Goal: Task Accomplishment & Management: Complete application form

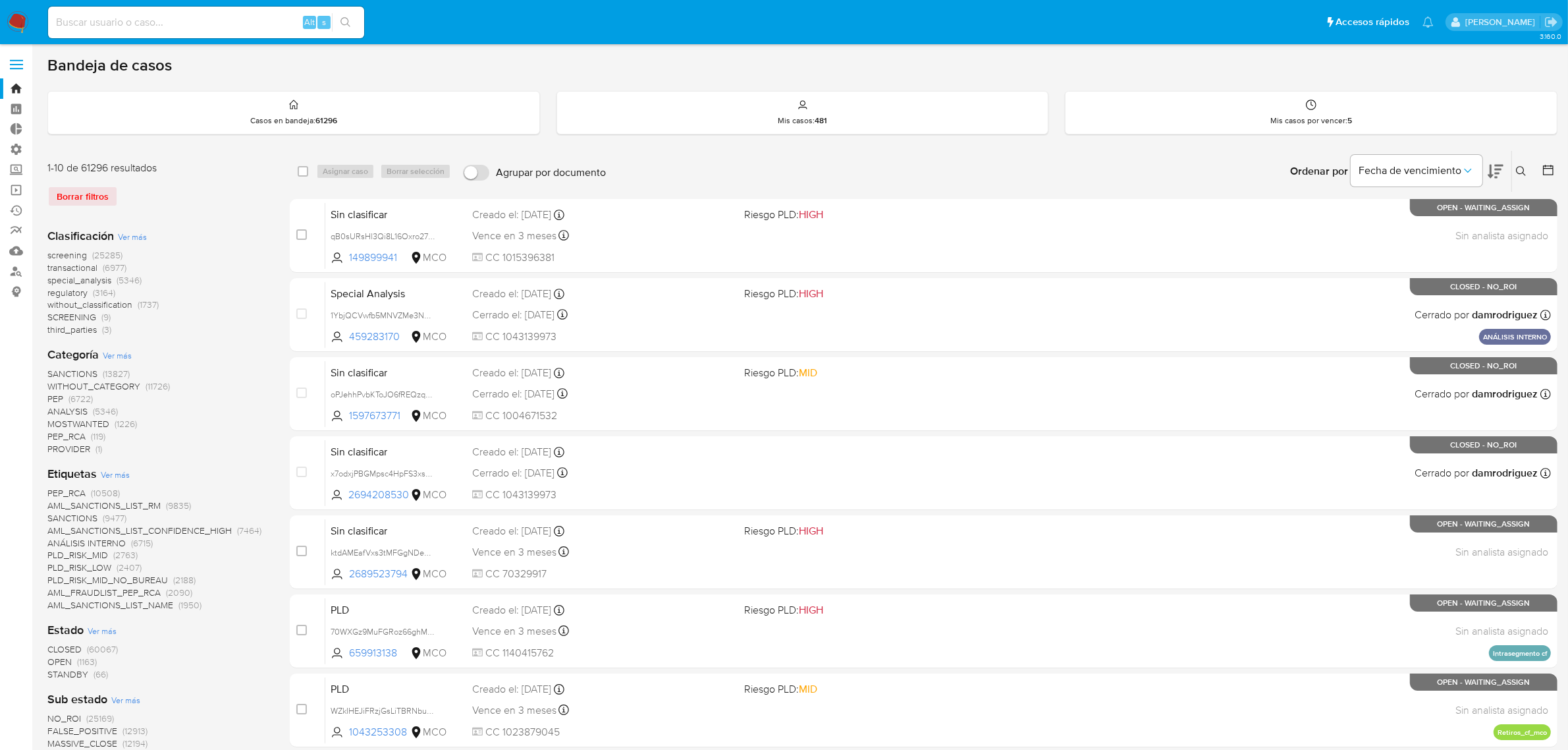
click at [22, 23] on img at bounding box center [18, 23] width 23 height 23
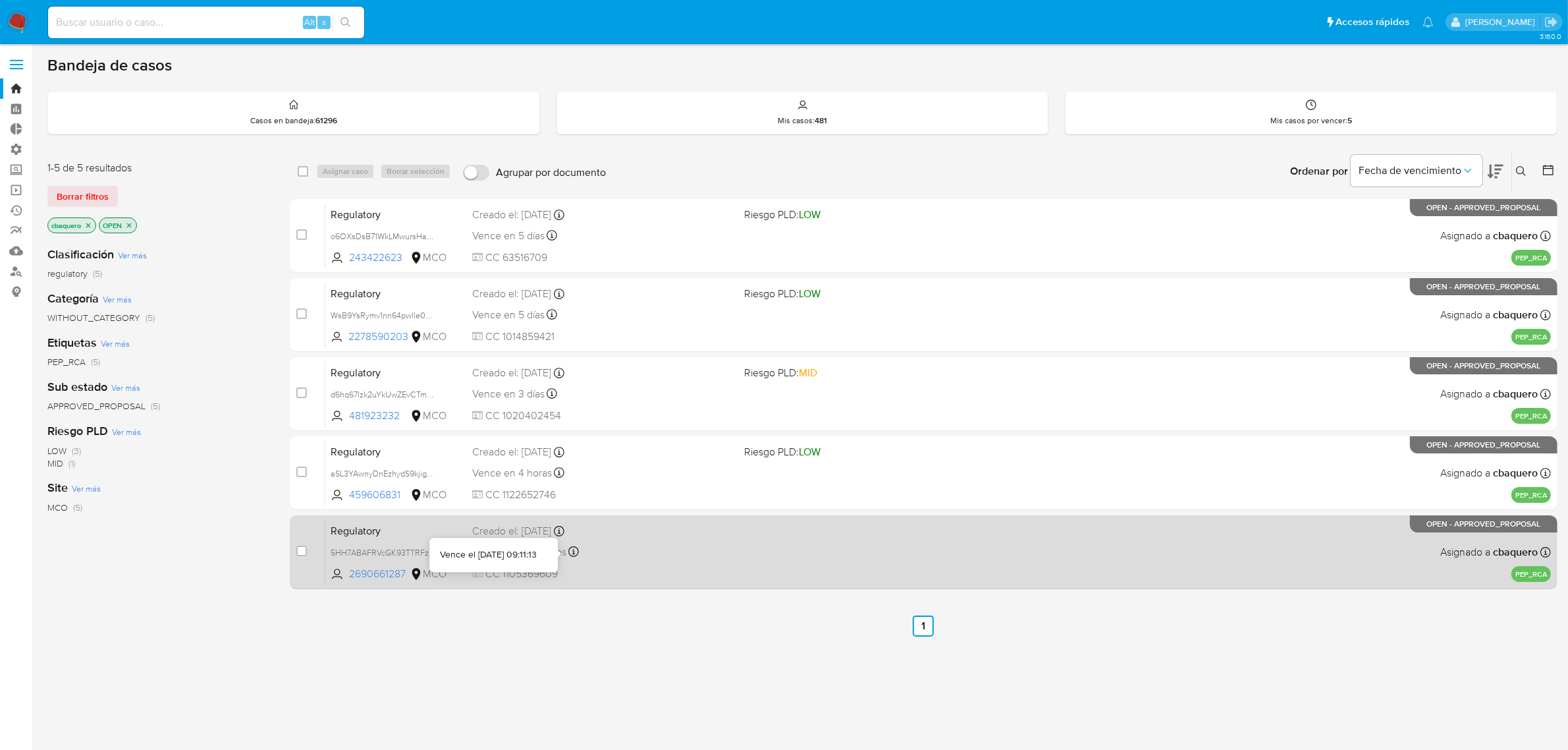
click at [676, 551] on div "Vence en 10 minutos Vence el 19/09/2025 09:11:13" at bounding box center [604, 551] width 262 height 18
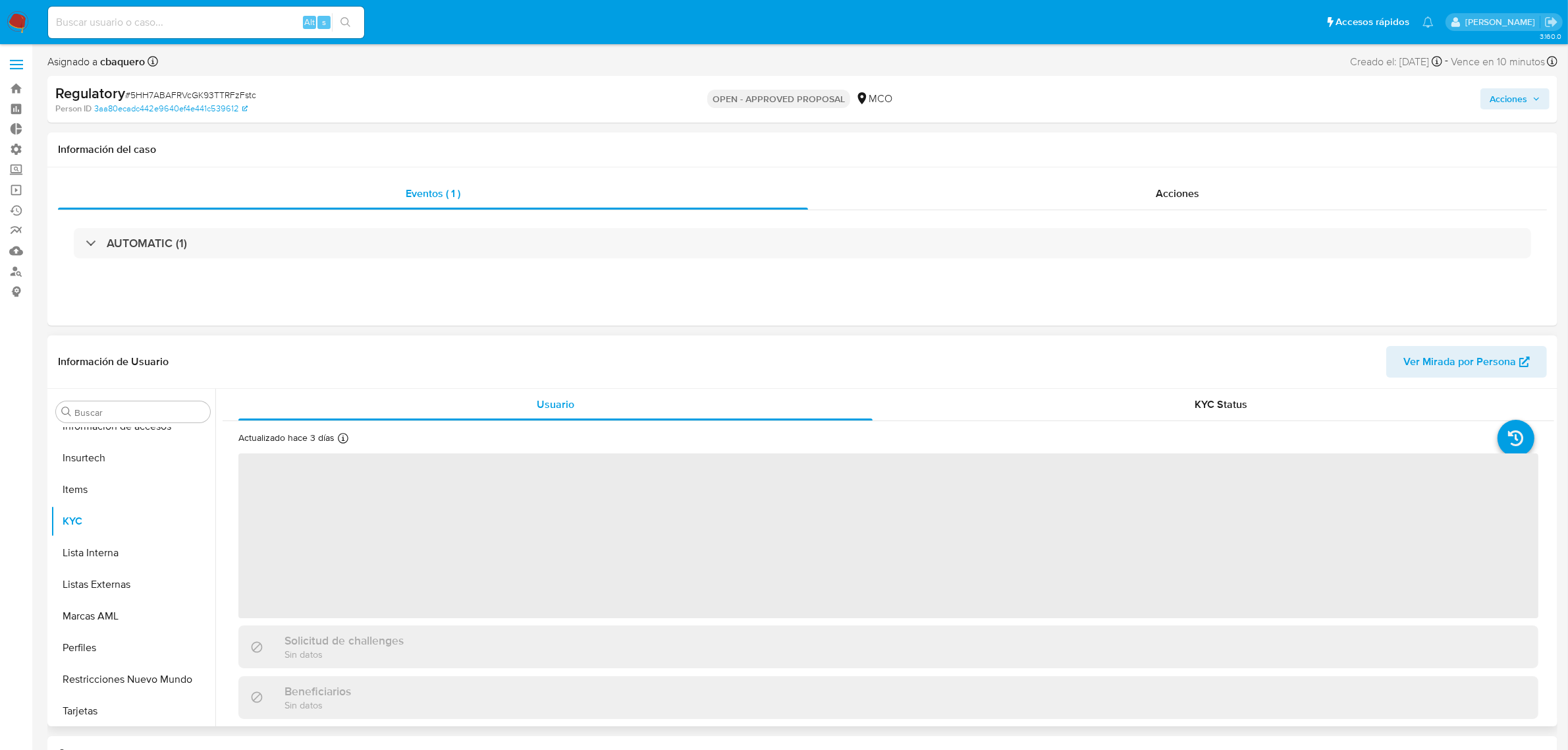
scroll to position [555, 0]
select select "10"
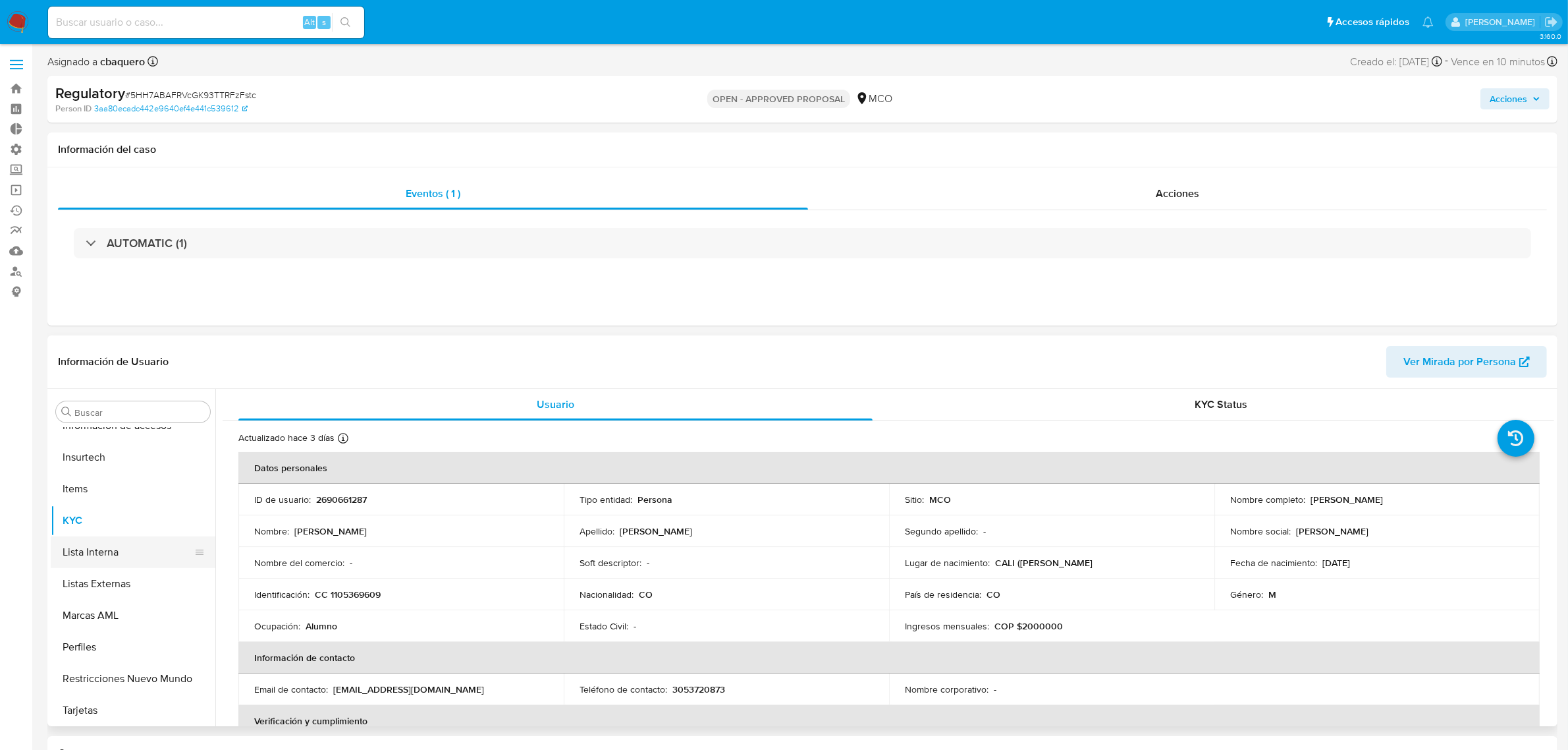
click at [83, 564] on button "Lista Interna" at bounding box center [128, 552] width 154 height 32
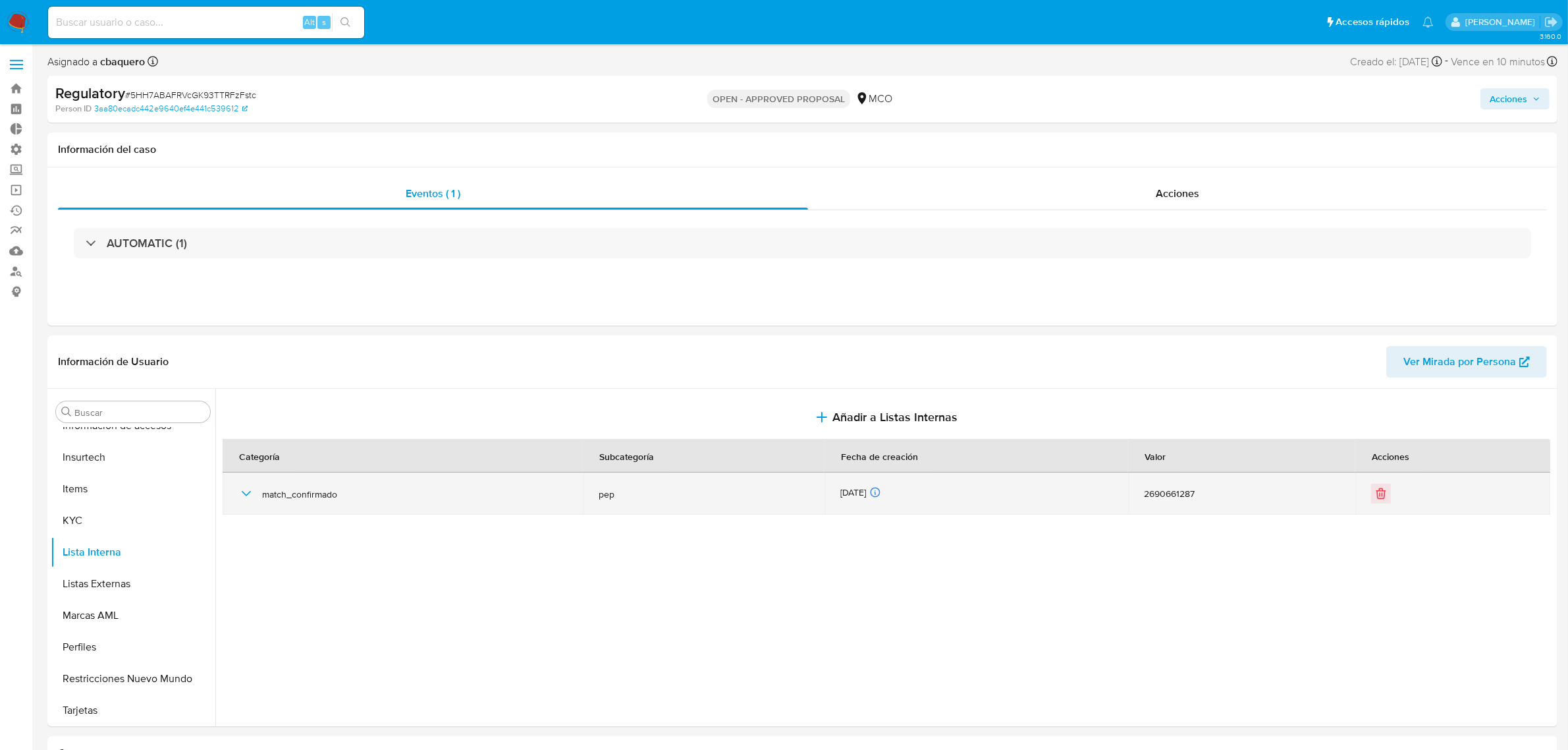
click at [241, 491] on icon "button" at bounding box center [246, 493] width 16 height 16
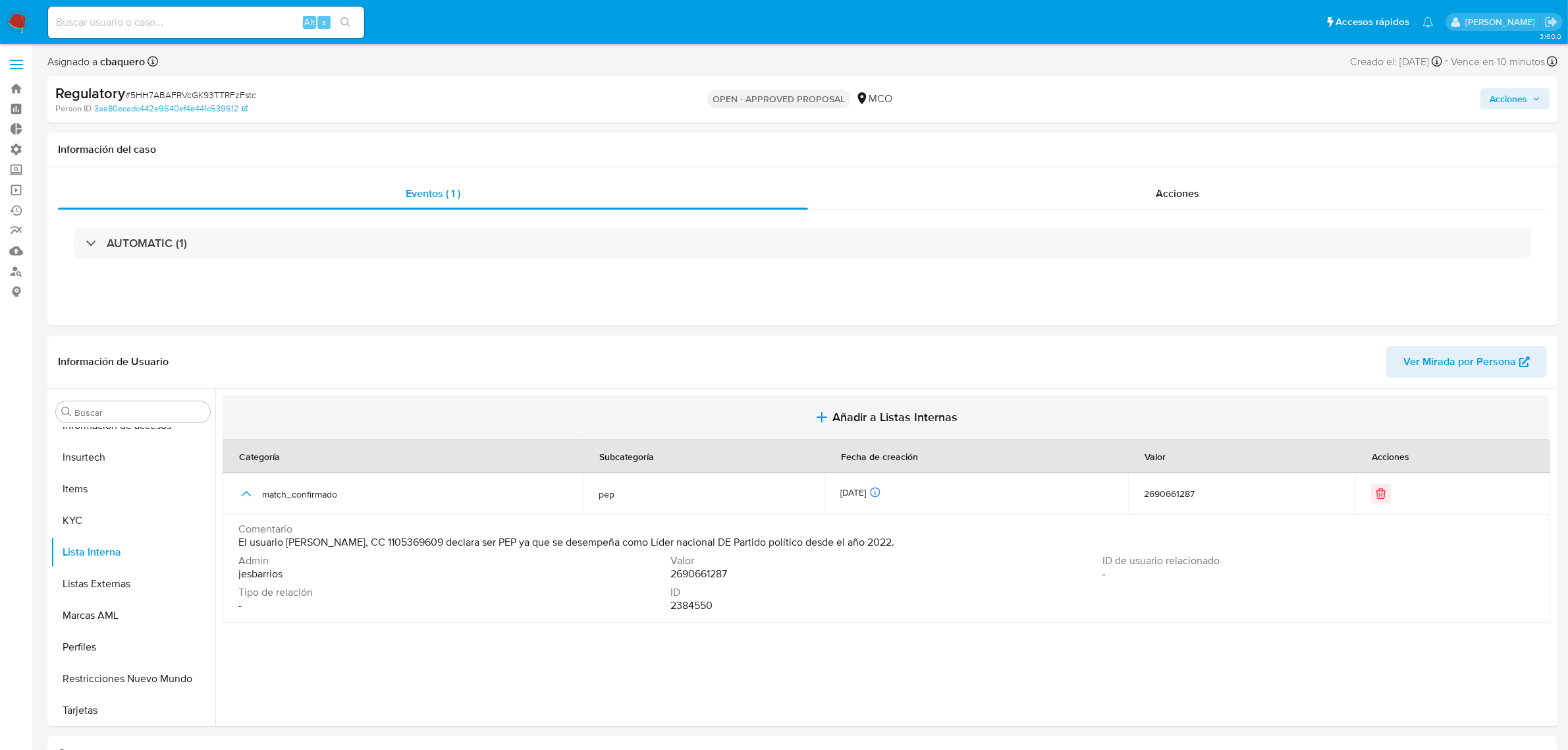
click at [897, 416] on span "Añadir a Listas Internas" at bounding box center [894, 417] width 125 height 15
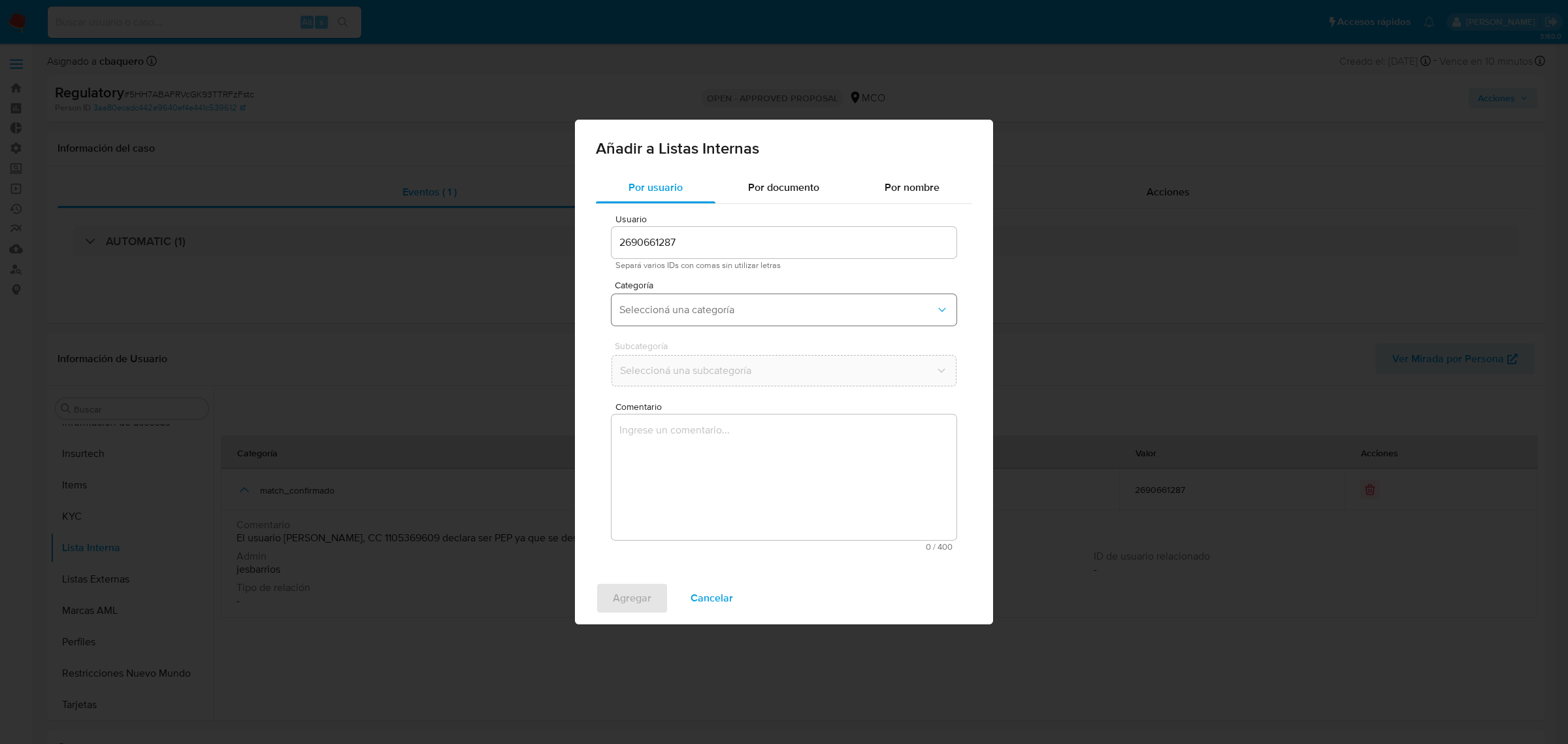
click at [685, 321] on button "Seleccioná una categoría" at bounding box center [784, 309] width 345 height 31
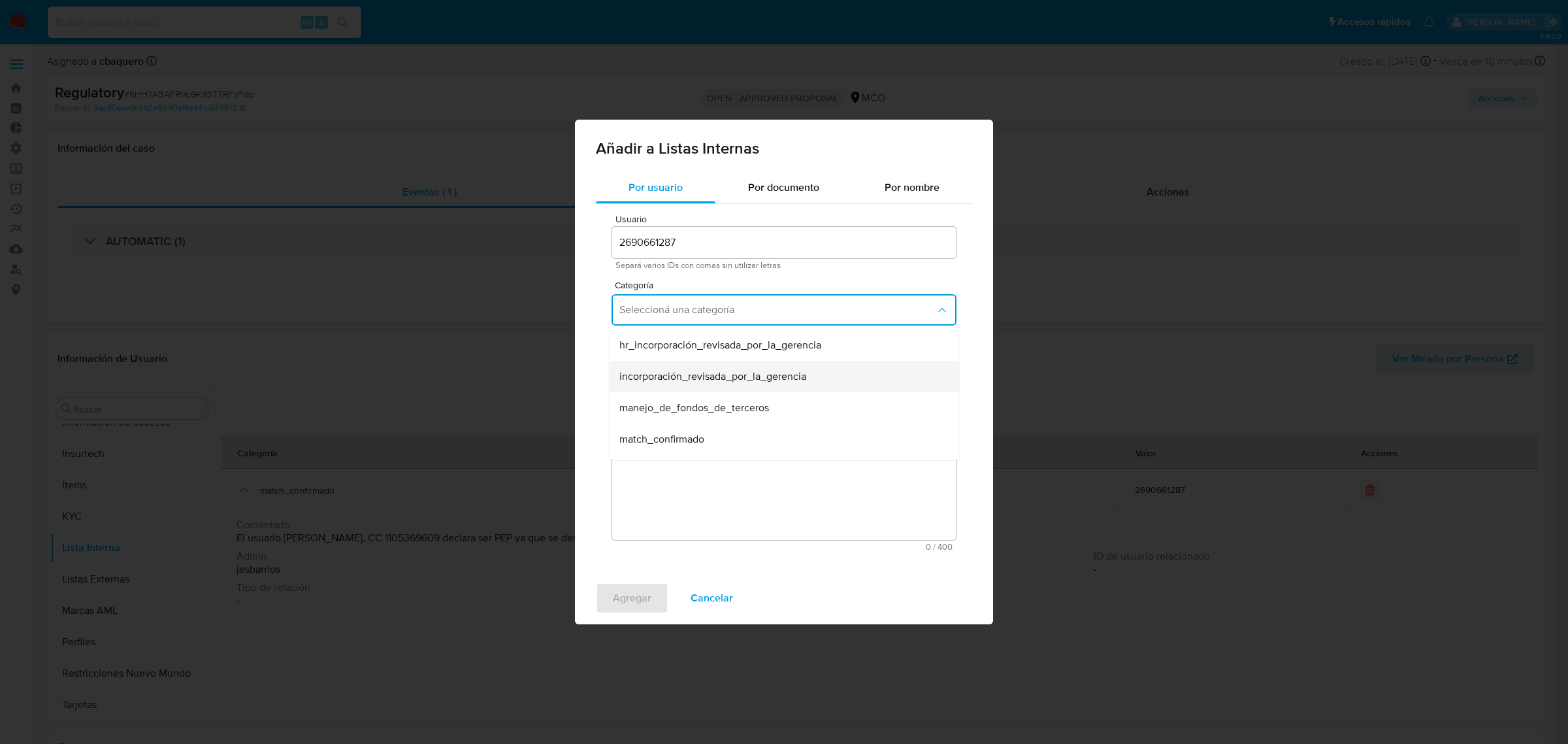
click at [680, 387] on div "incorporación_revisada_por_la_gerencia" at bounding box center [779, 376] width 321 height 31
click at [662, 371] on span "Seleccioná una subcategoría" at bounding box center [777, 370] width 316 height 13
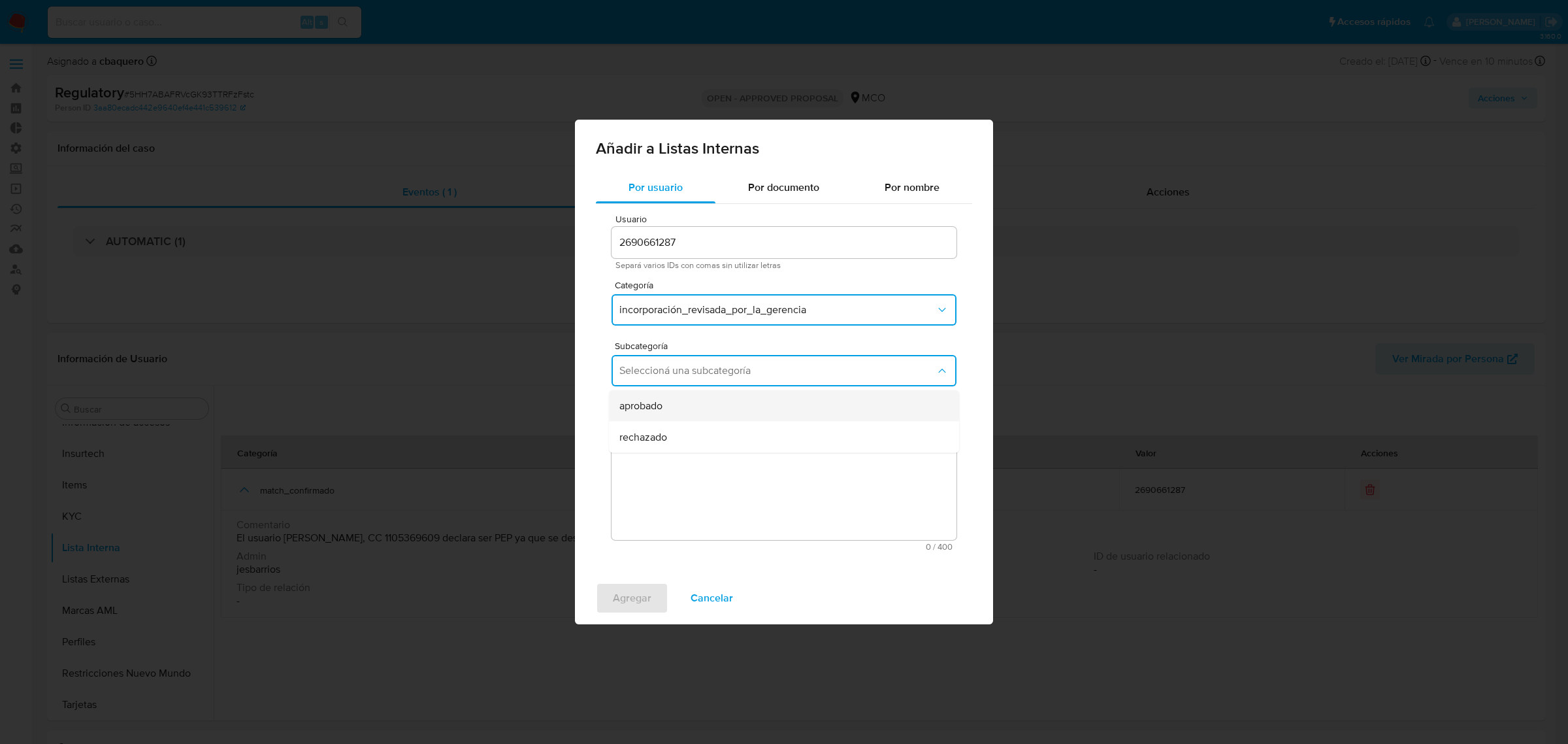
click at [648, 419] on div "aprobado" at bounding box center [779, 405] width 321 height 31
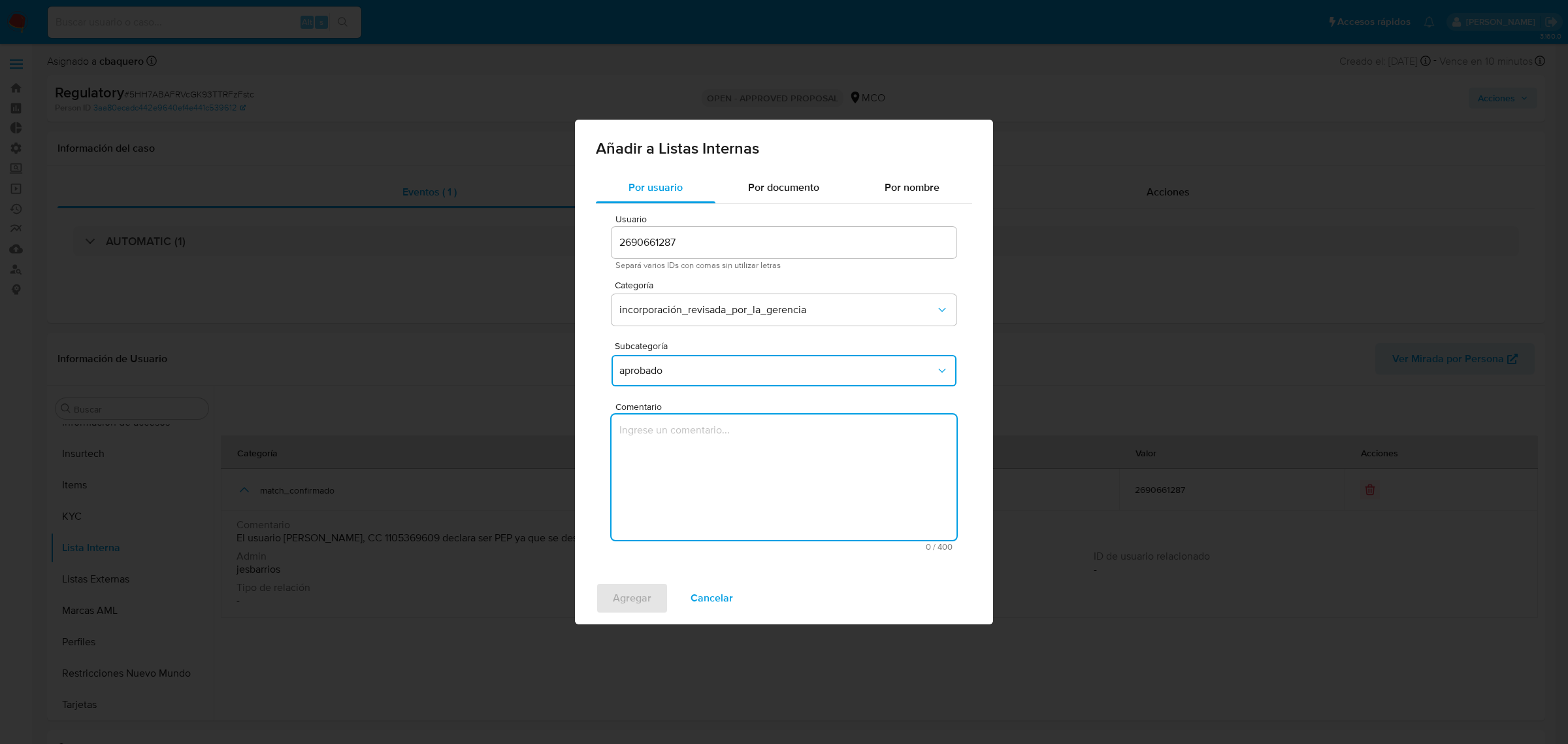
click at [695, 442] on textarea "Comentario" at bounding box center [784, 477] width 345 height 125
type textarea "Se aprueba vinculación de PEP al no encontrar evidencia de noticias negativas"
click at [633, 594] on span "Agregar" at bounding box center [632, 598] width 38 height 29
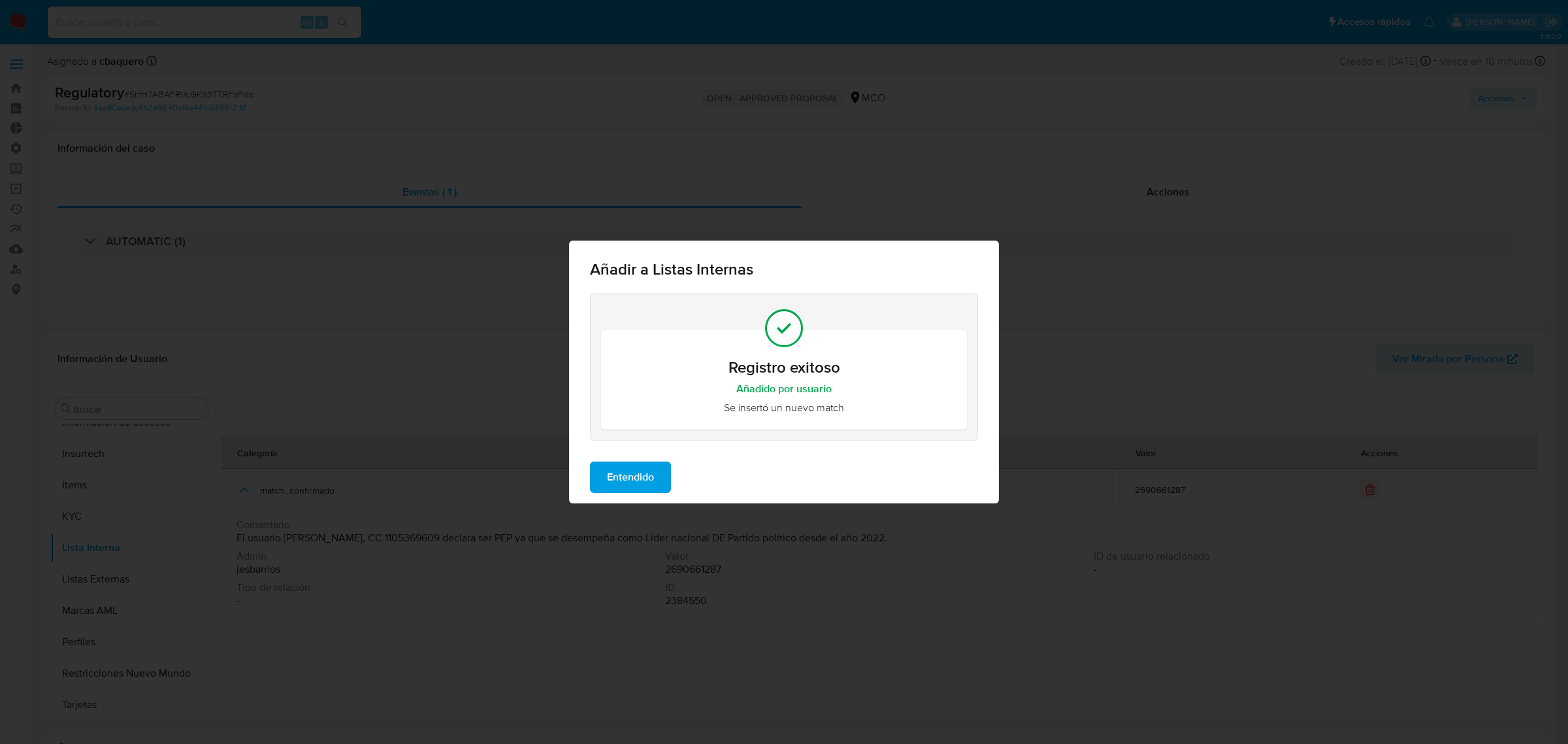
click at [651, 487] on span "Entendido" at bounding box center [630, 477] width 47 height 29
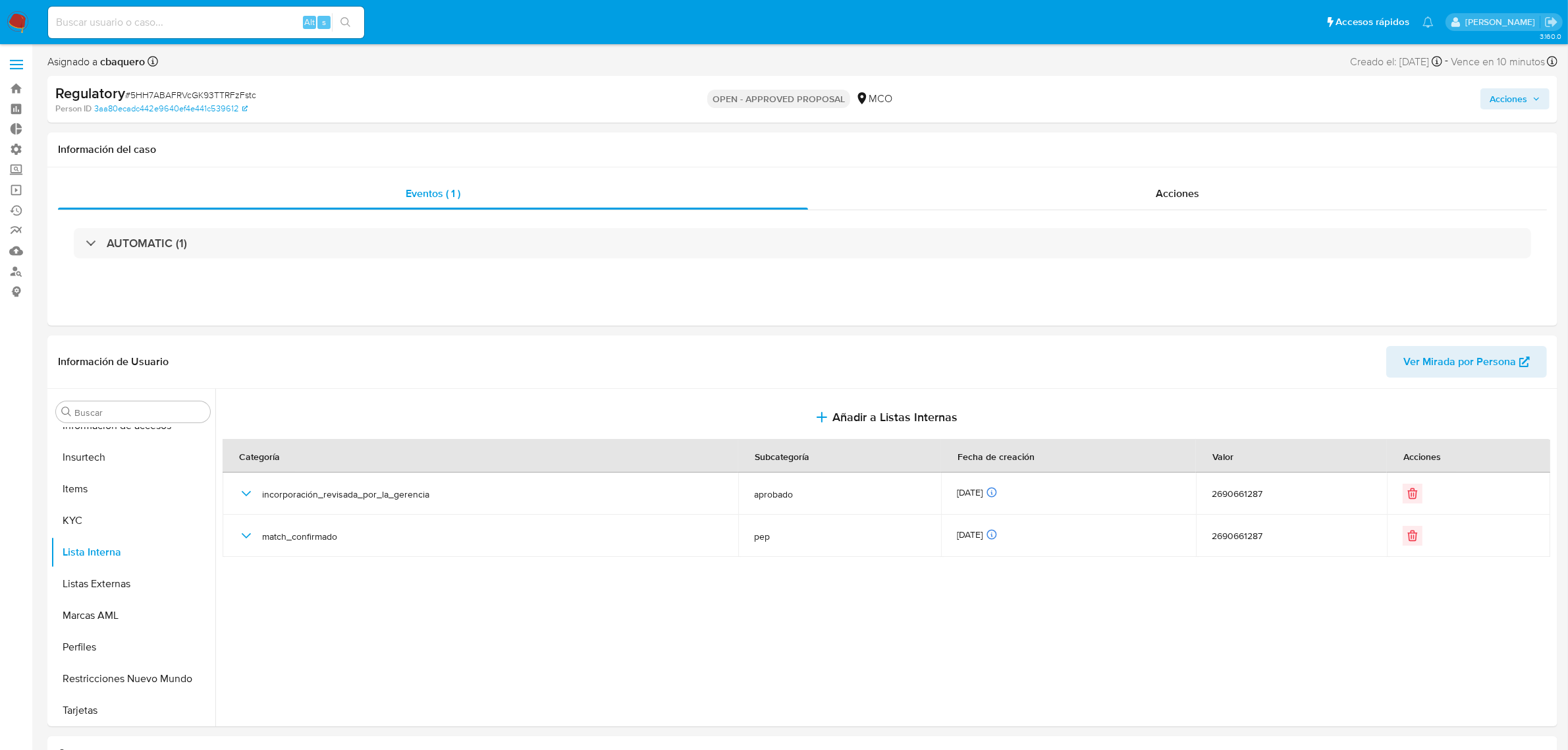
click at [1522, 93] on span "Acciones" at bounding box center [1508, 99] width 37 height 21
click at [1094, 150] on div "Resolución del caso Alt r" at bounding box center [1157, 141] width 126 height 35
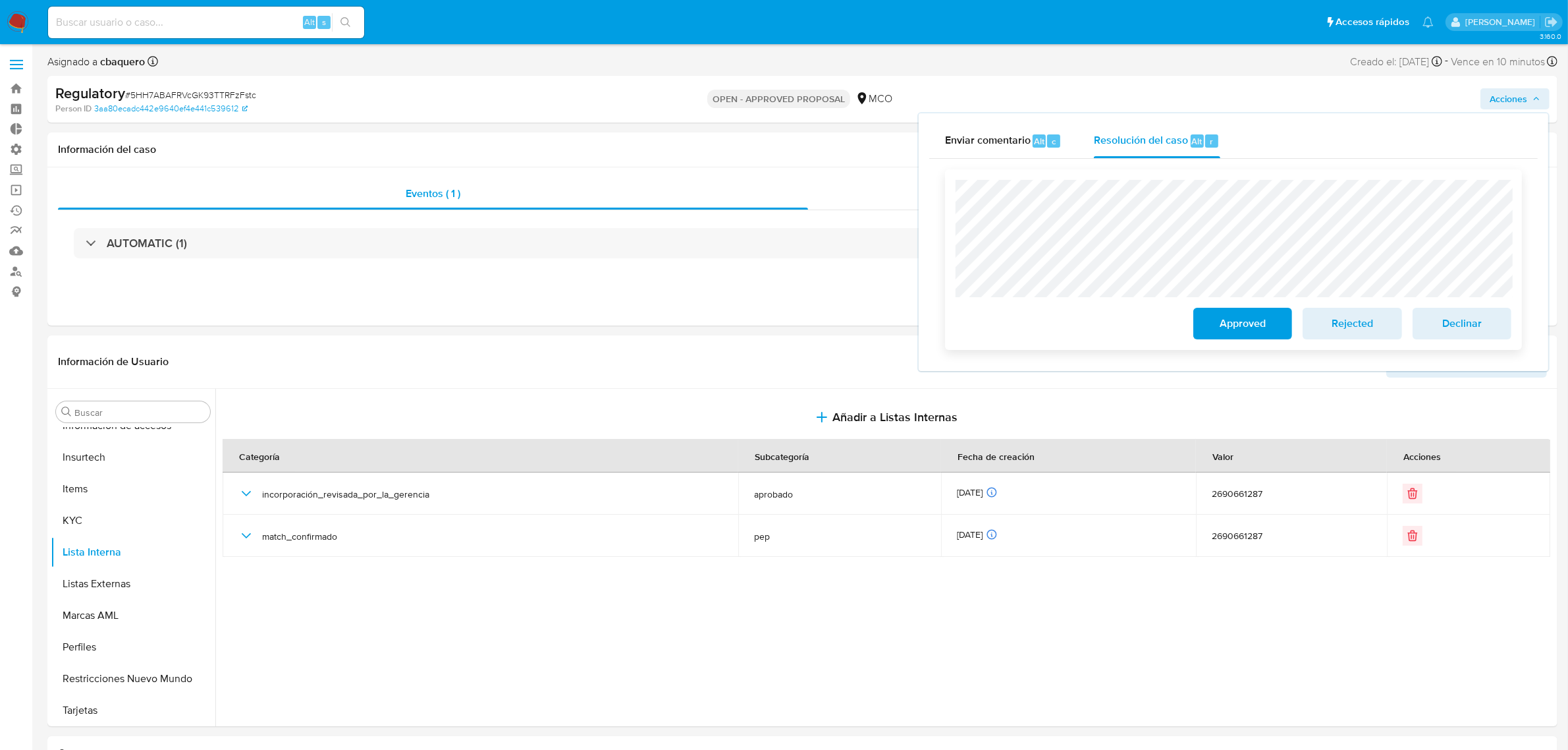
click at [1245, 316] on span "Approved" at bounding box center [1243, 323] width 65 height 29
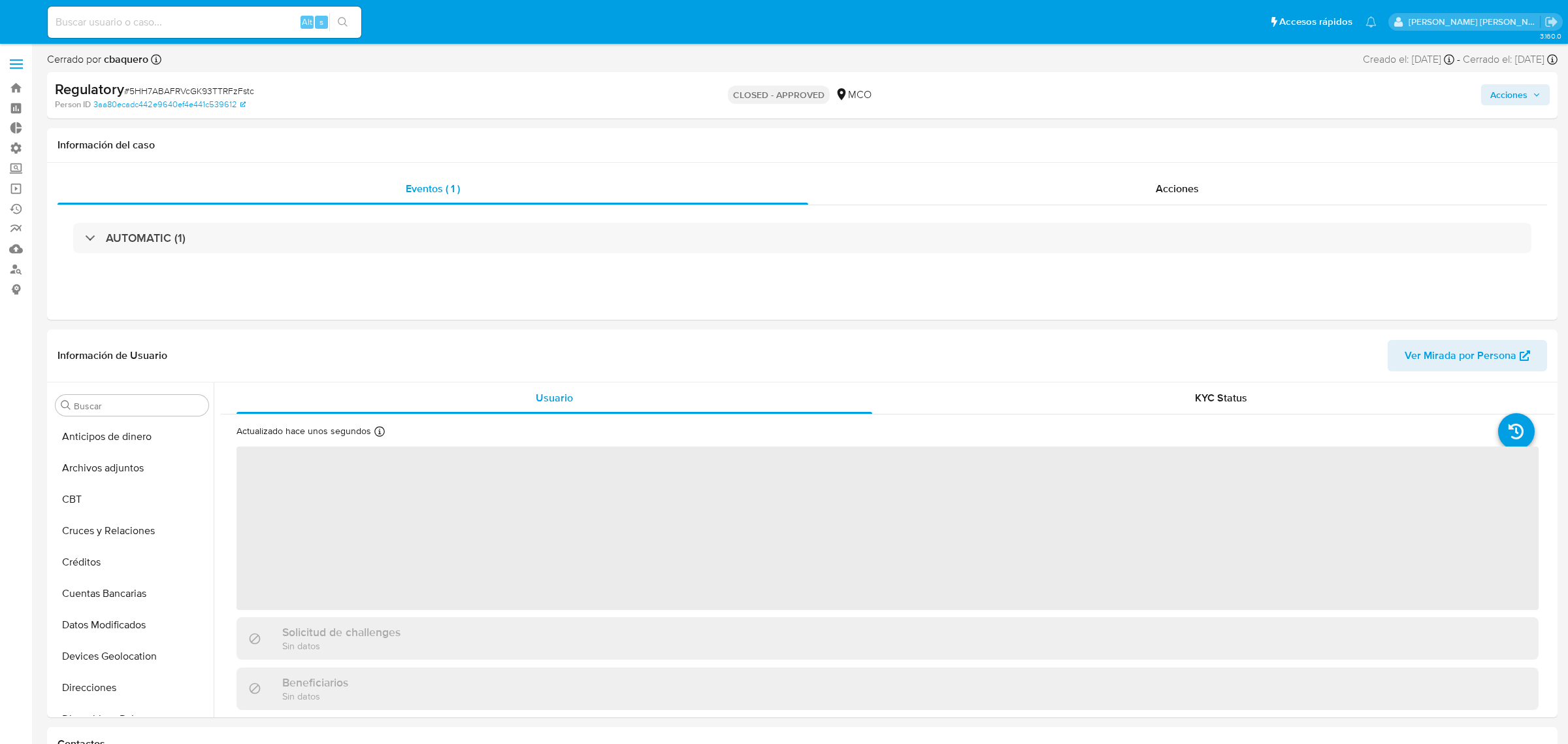
select select "10"
